Goal: Transaction & Acquisition: Book appointment/travel/reservation

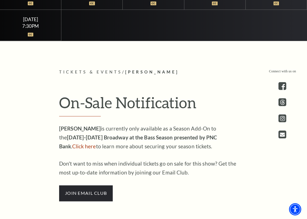
scroll to position [305, 0]
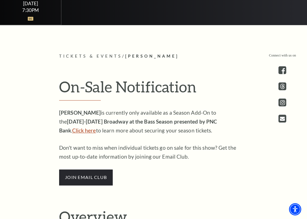
click at [96, 127] on link "Click here" at bounding box center [84, 130] width 24 height 6
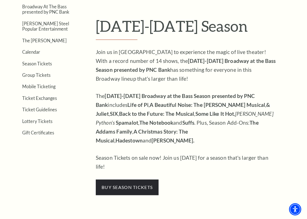
scroll to position [139, 0]
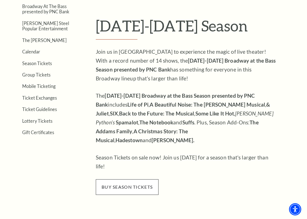
click at [144, 179] on span "buy season tickets" at bounding box center [127, 187] width 63 height 16
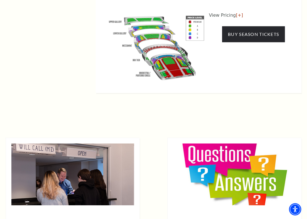
scroll to position [528, 0]
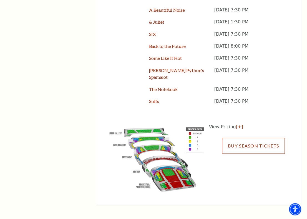
click at [241, 138] on link "Buy Season Tickets" at bounding box center [253, 146] width 63 height 16
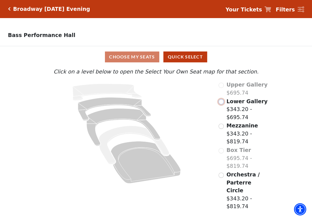
click at [221, 104] on input "Lower Gallery$343.20 - $695.74\a" at bounding box center [220, 101] width 5 height 5
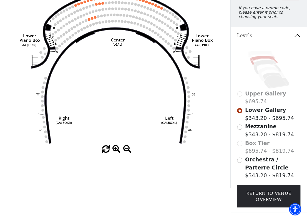
scroll to position [81, 0]
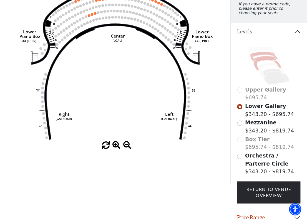
click at [259, 62] on icon at bounding box center [268, 63] width 28 height 14
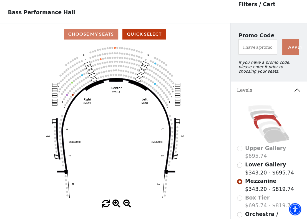
scroll to position [26, 0]
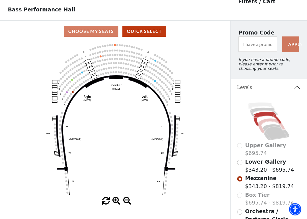
click at [269, 123] on icon at bounding box center [272, 125] width 27 height 14
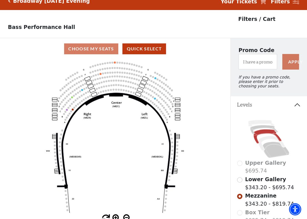
scroll to position [0, 0]
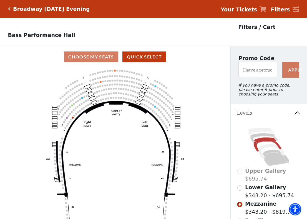
click at [8, 10] on icon "Click here to go back to filters" at bounding box center [9, 9] width 3 height 4
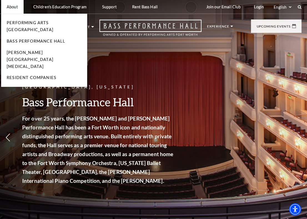
click at [12, 6] on p "About" at bounding box center [12, 6] width 11 height 5
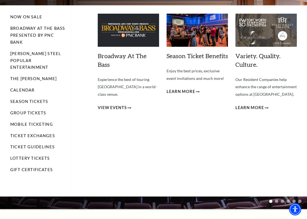
scroll to position [55, 0]
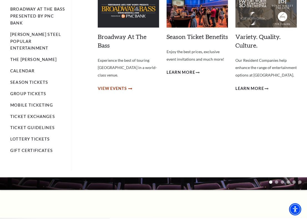
click at [118, 85] on span "View Events" at bounding box center [112, 88] width 29 height 7
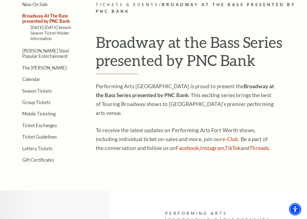
scroll to position [135, 0]
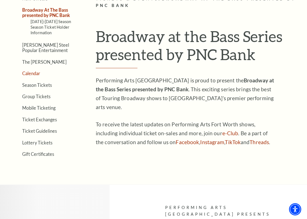
click at [31, 73] on link "Calendar" at bounding box center [31, 73] width 18 height 5
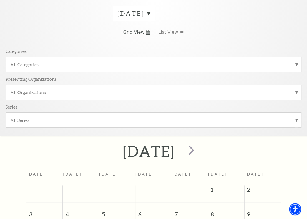
scroll to position [186, 0]
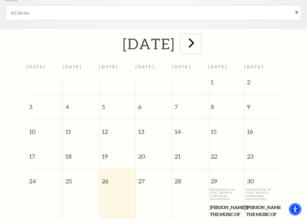
click at [199, 51] on span "next" at bounding box center [191, 43] width 16 height 16
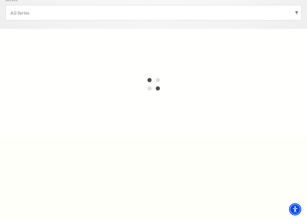
click at [210, 51] on div at bounding box center [153, 84] width 307 height 111
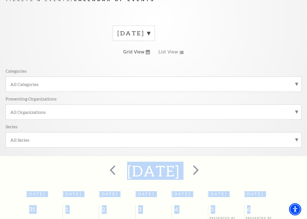
scroll to position [47, 0]
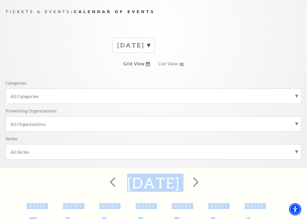
click at [150, 44] on label "[DATE]" at bounding box center [134, 45] width 33 height 9
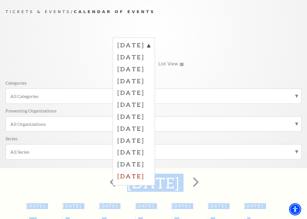
click at [150, 175] on label "[DATE]" at bounding box center [134, 176] width 33 height 12
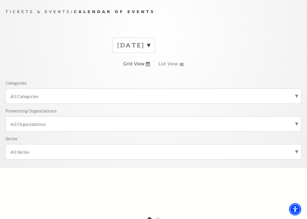
click at [150, 43] on label "[DATE]" at bounding box center [134, 45] width 33 height 9
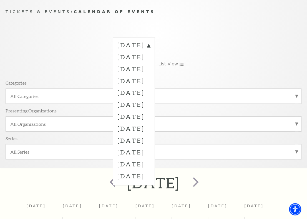
click at [242, 182] on div "[DATE]" at bounding box center [153, 183] width 307 height 20
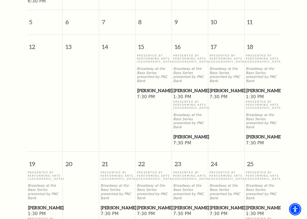
scroll to position [380, 0]
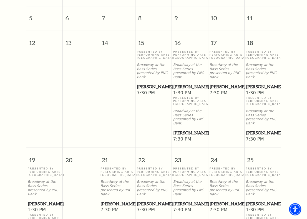
click at [254, 129] on span "[PERSON_NAME]" at bounding box center [262, 132] width 33 height 7
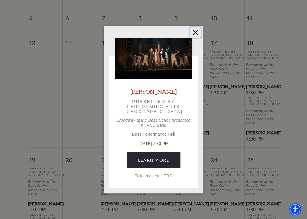
click at [193, 33] on button "Close" at bounding box center [195, 32] width 11 height 11
